Goal: Transaction & Acquisition: Download file/media

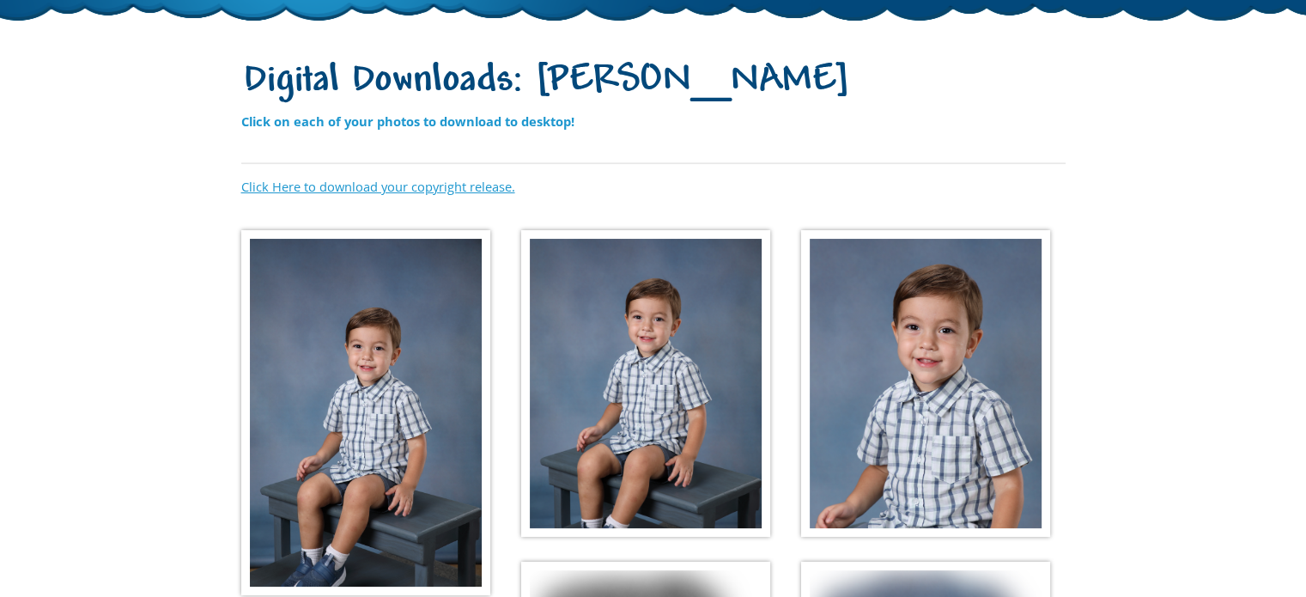
scroll to position [172, 0]
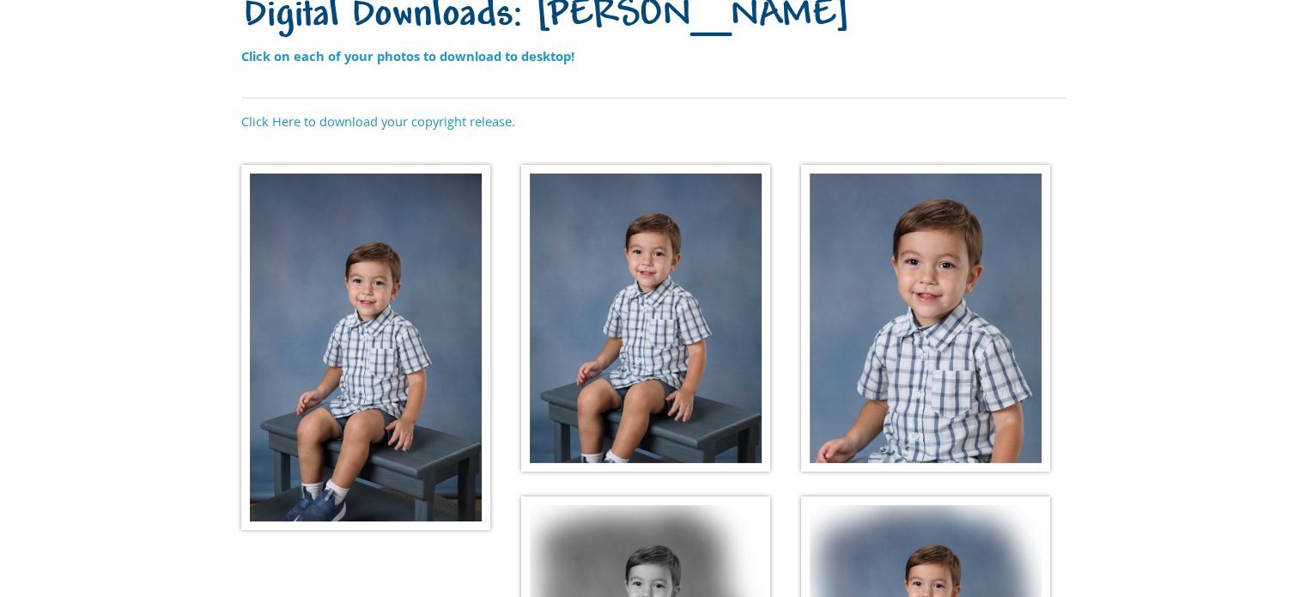
click at [296, 293] on img at bounding box center [365, 347] width 249 height 365
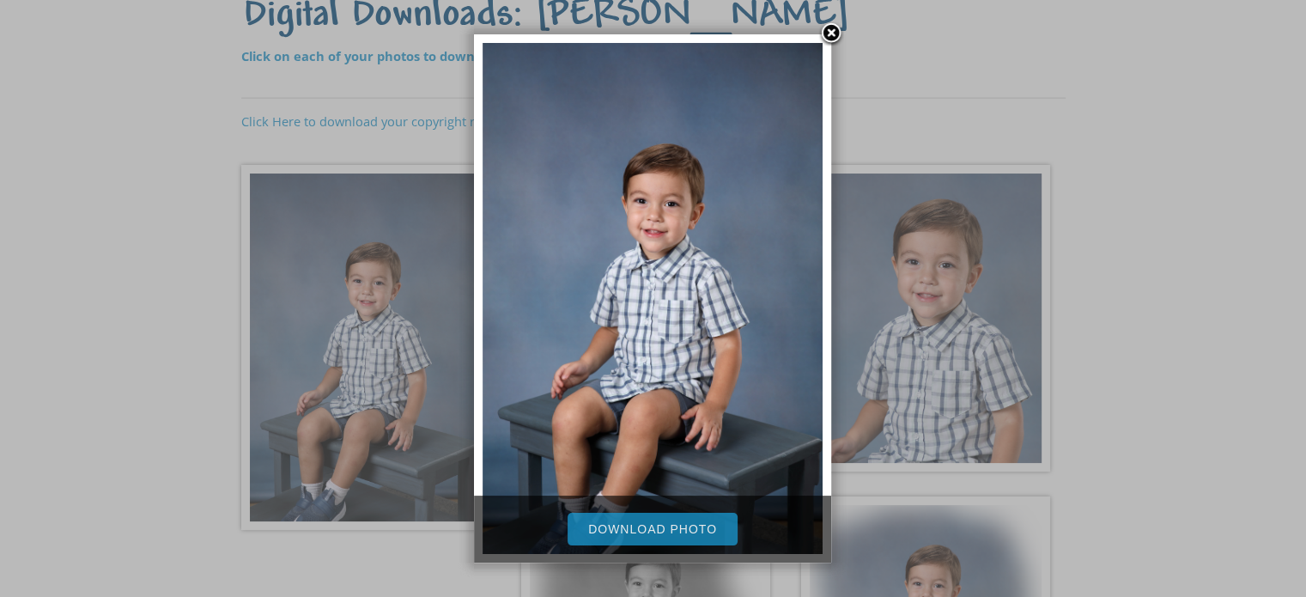
click at [657, 530] on link "Download Photo" at bounding box center [652, 529] width 170 height 33
click at [833, 27] on link at bounding box center [831, 34] width 26 height 26
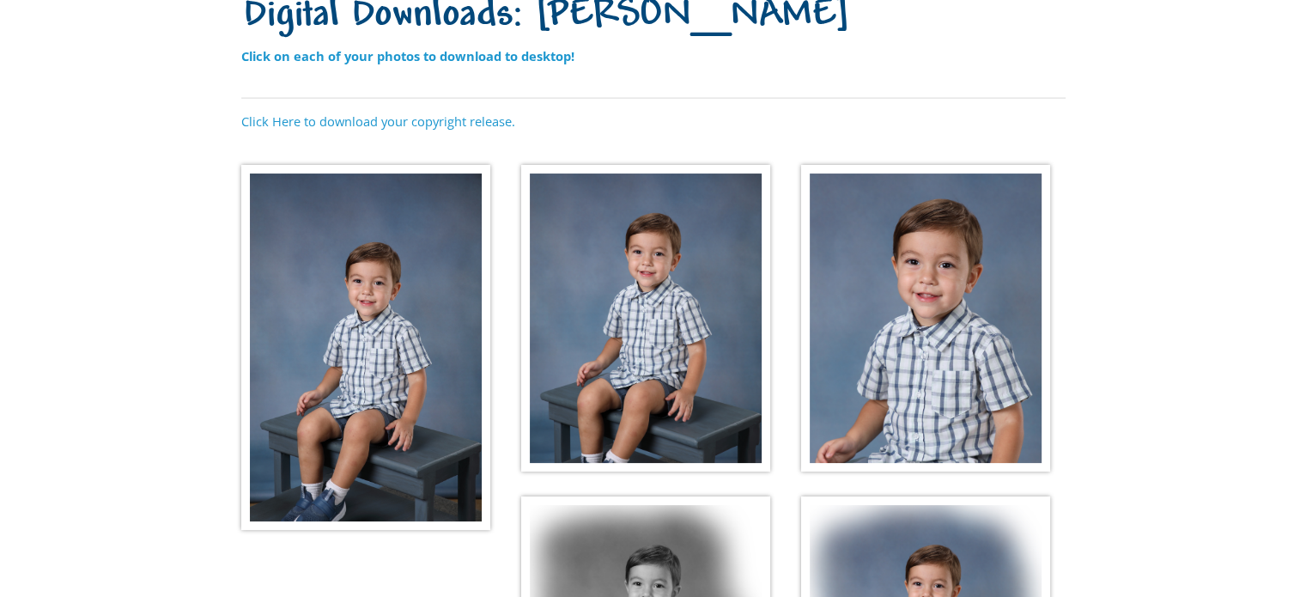
click at [656, 277] on img at bounding box center [645, 318] width 249 height 307
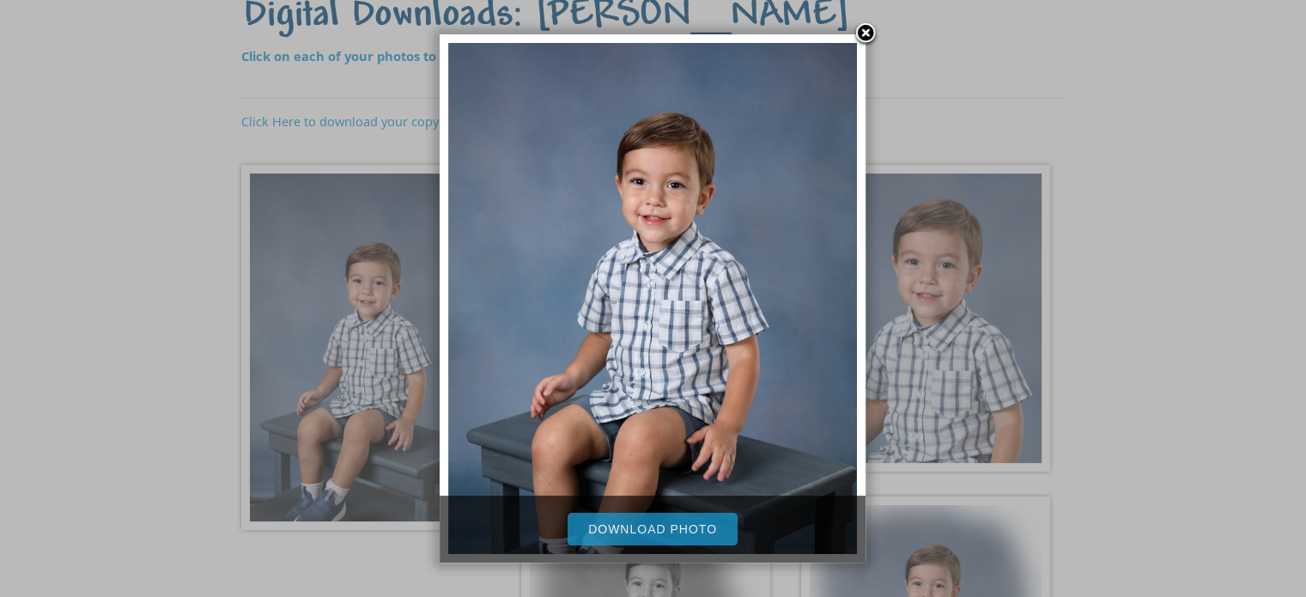
click at [649, 525] on link "Download Photo" at bounding box center [652, 529] width 170 height 33
click at [861, 28] on link at bounding box center [865, 34] width 26 height 26
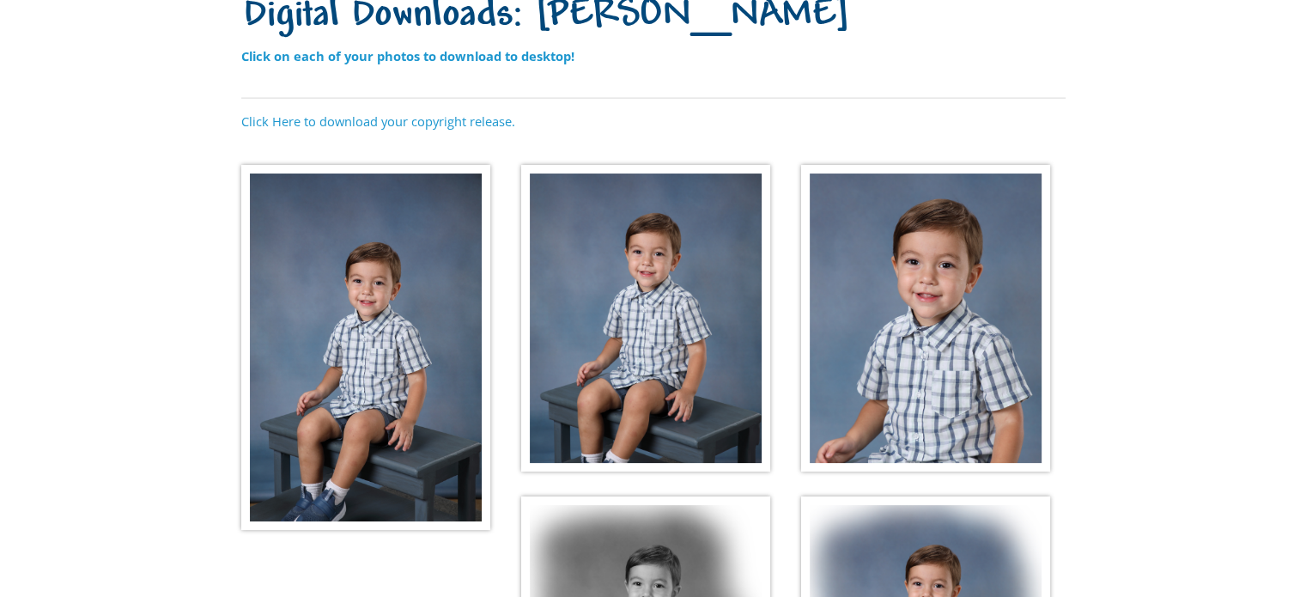
click at [912, 302] on img at bounding box center [925, 318] width 249 height 307
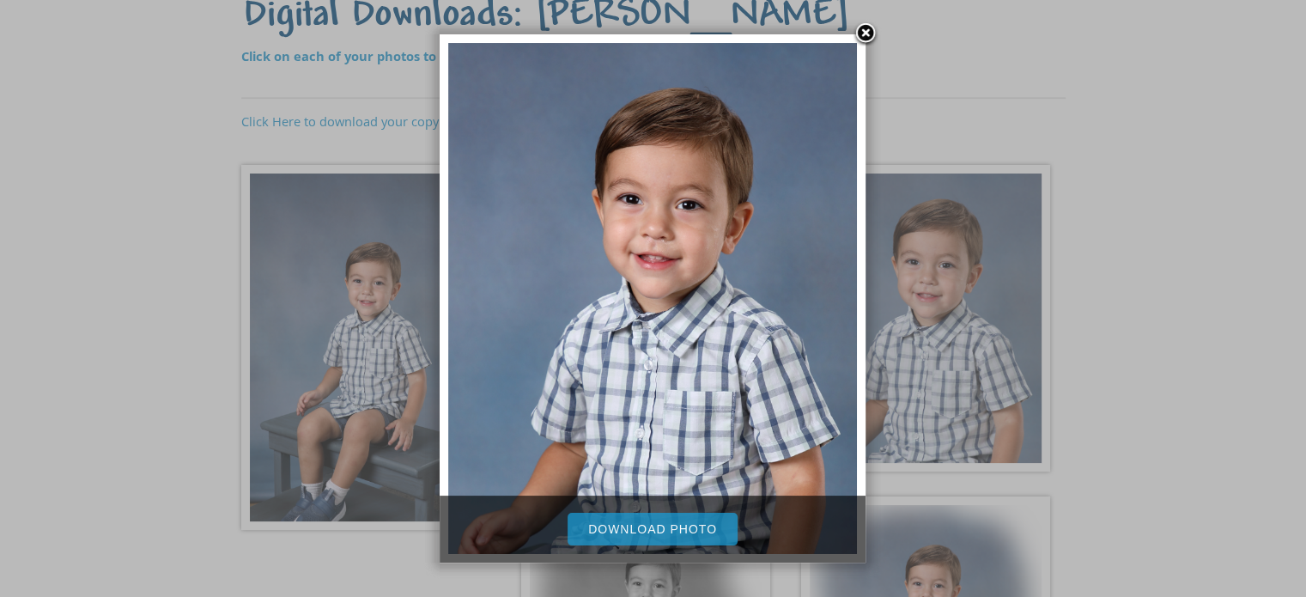
drag, startPoint x: 690, startPoint y: 525, endPoint x: 671, endPoint y: 525, distance: 18.9
click at [690, 525] on link "Download Photo" at bounding box center [652, 529] width 170 height 33
click at [864, 25] on link at bounding box center [865, 34] width 26 height 26
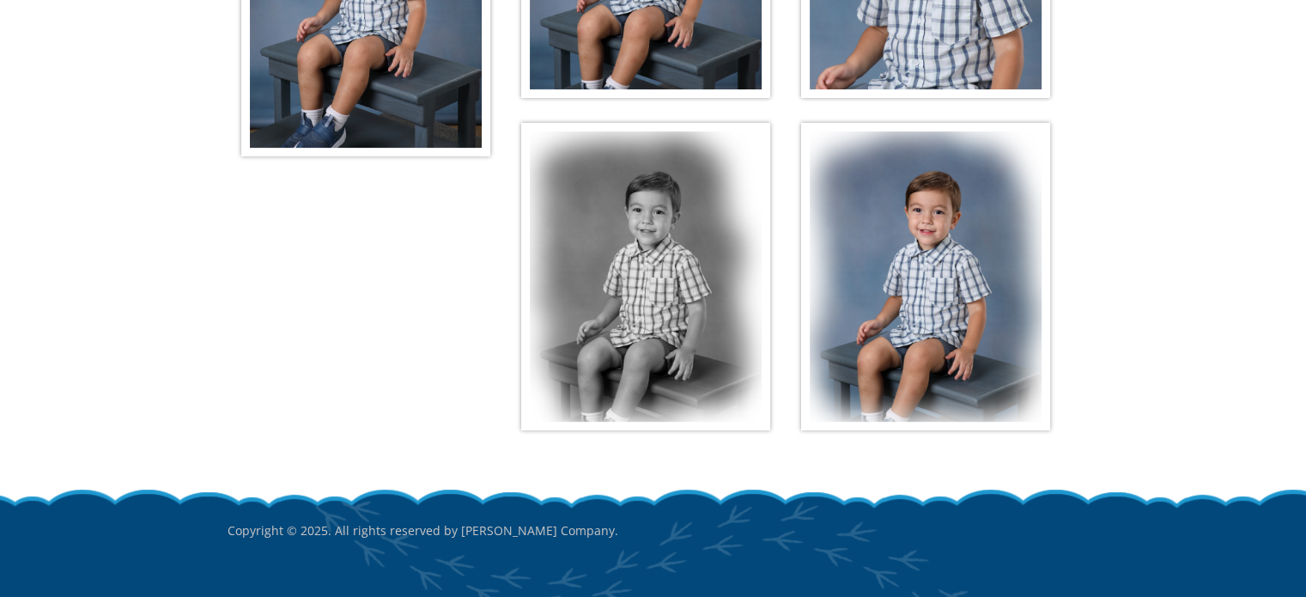
scroll to position [601, 0]
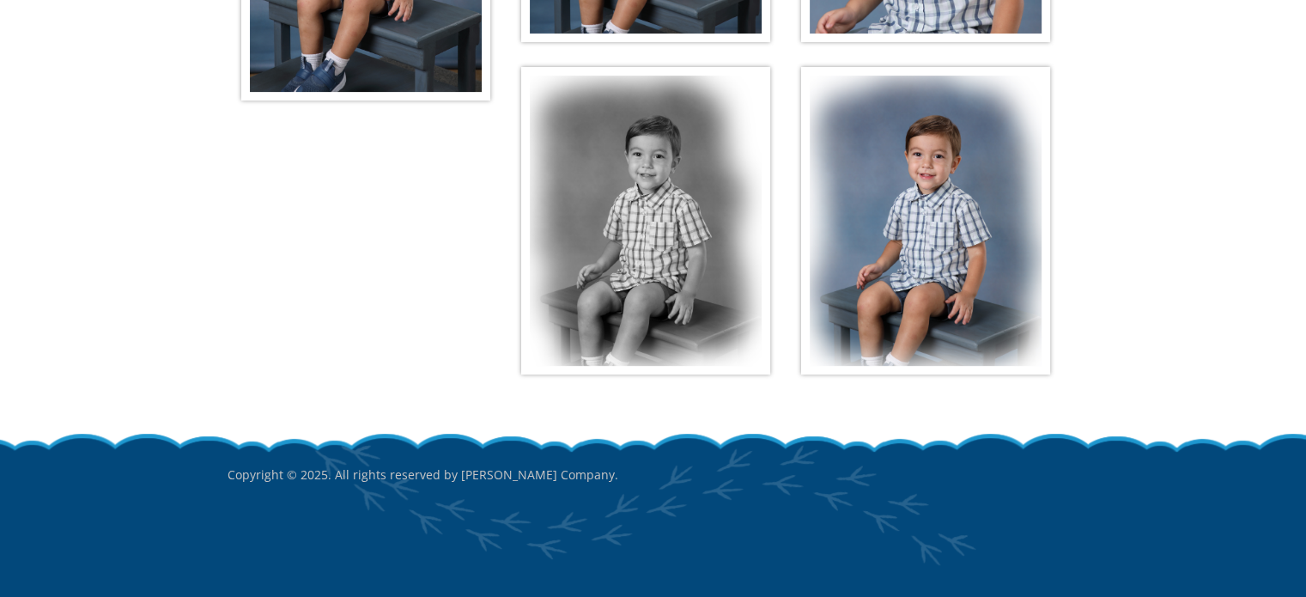
click at [662, 191] on img at bounding box center [645, 220] width 249 height 307
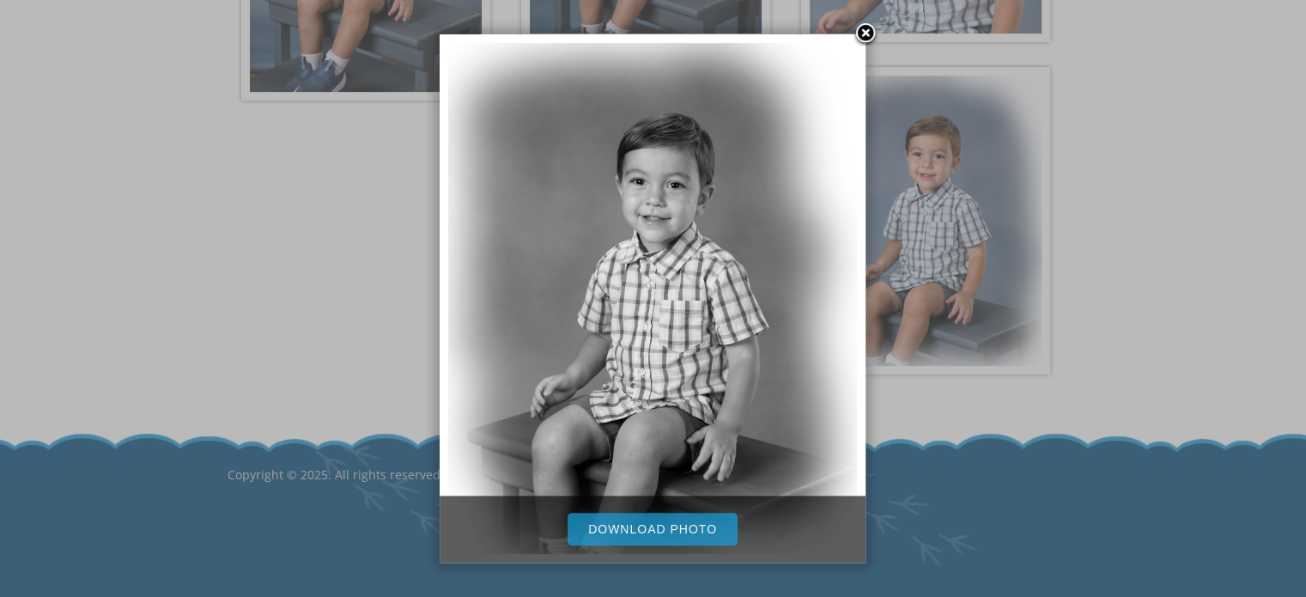
click at [658, 526] on link "Download Photo" at bounding box center [652, 529] width 170 height 33
click at [863, 29] on link at bounding box center [865, 34] width 26 height 26
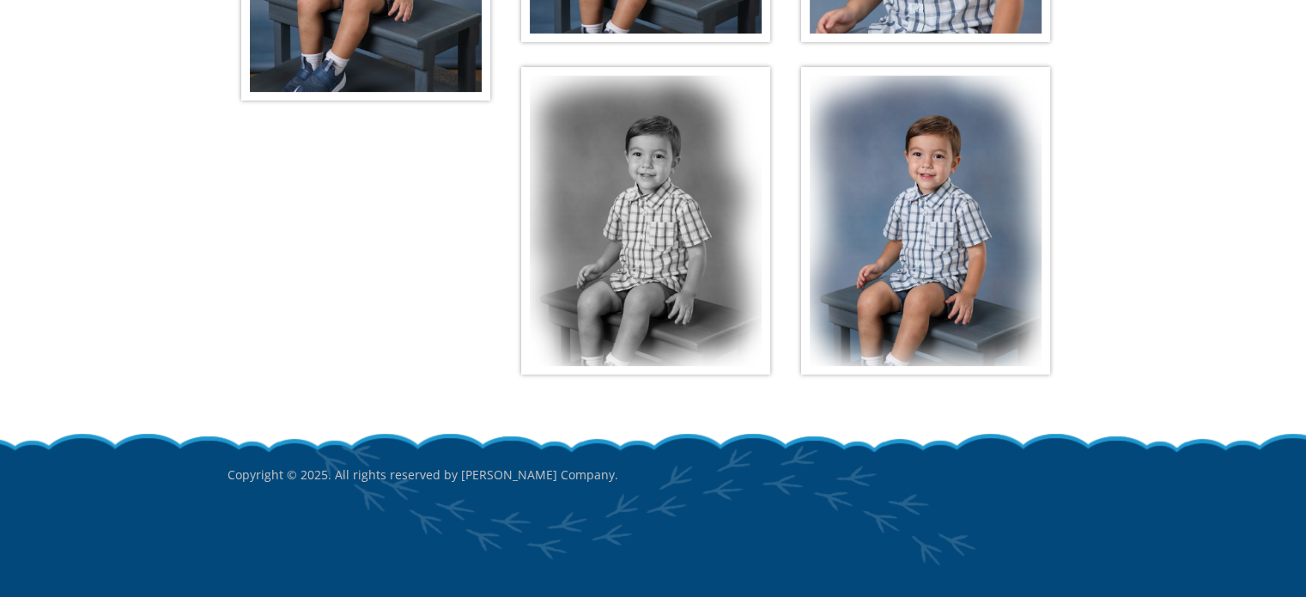
click at [929, 192] on img at bounding box center [925, 220] width 249 height 307
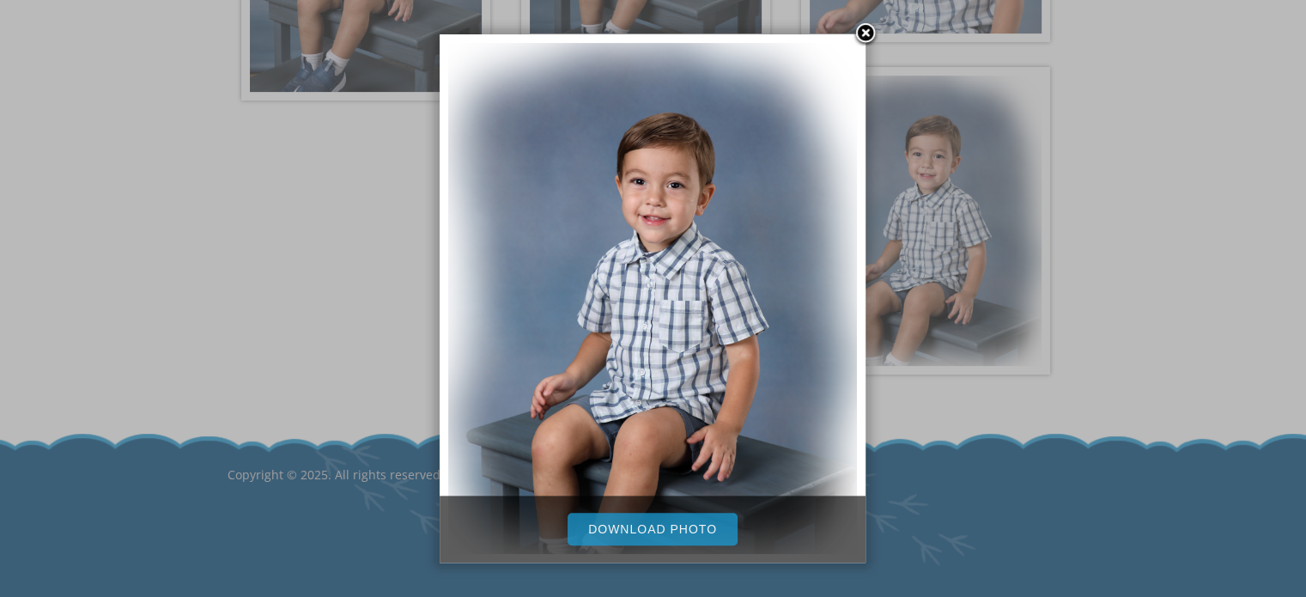
drag, startPoint x: 635, startPoint y: 523, endPoint x: 625, endPoint y: 519, distance: 11.2
click at [636, 523] on link "Download Photo" at bounding box center [652, 529] width 170 height 33
